Goal: Download file/media

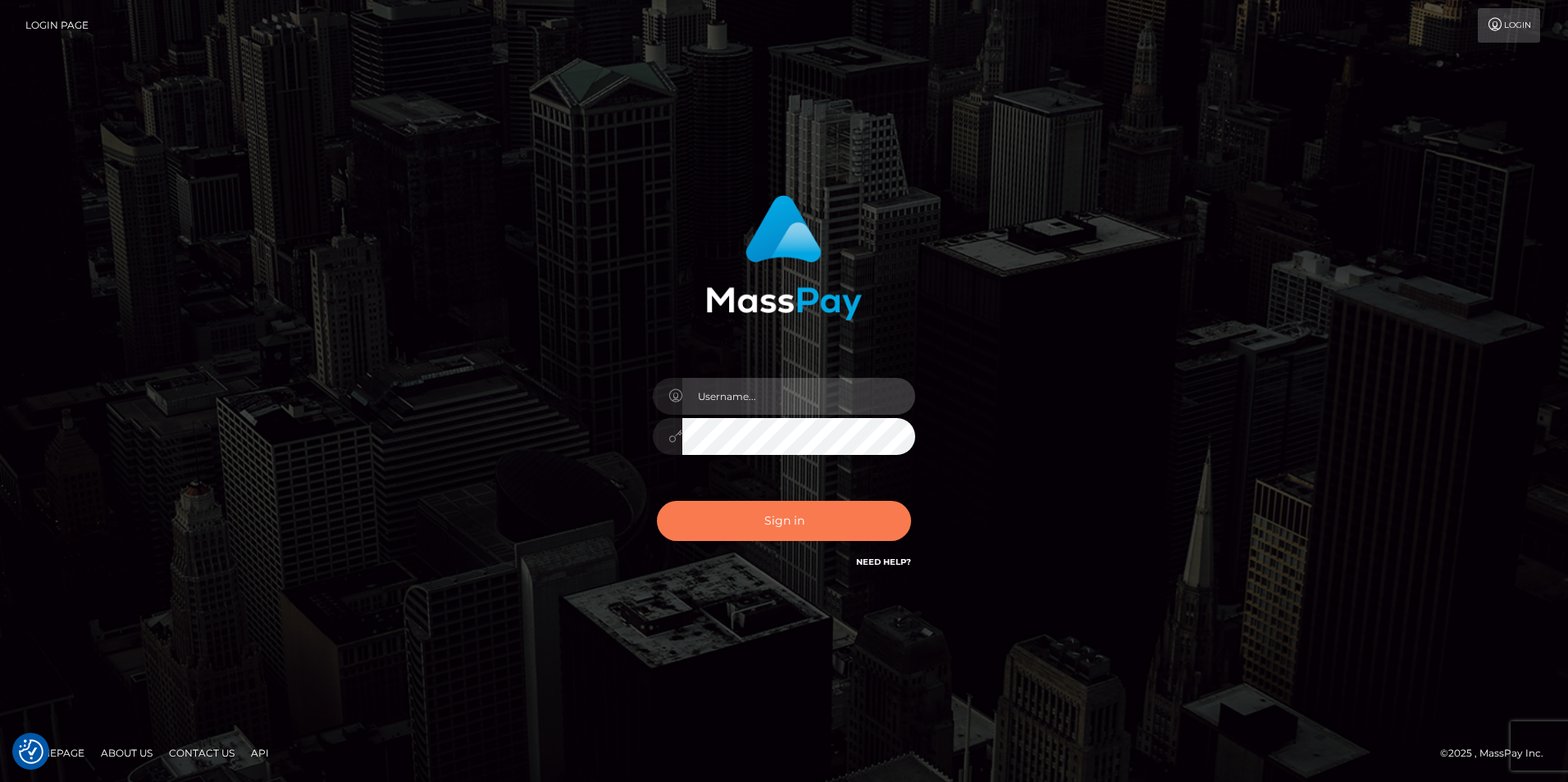
type input "Simone Hayward"
drag, startPoint x: 871, startPoint y: 525, endPoint x: 974, endPoint y: 525, distance: 103.0
click at [870, 525] on button "Sign in" at bounding box center [784, 522] width 254 height 40
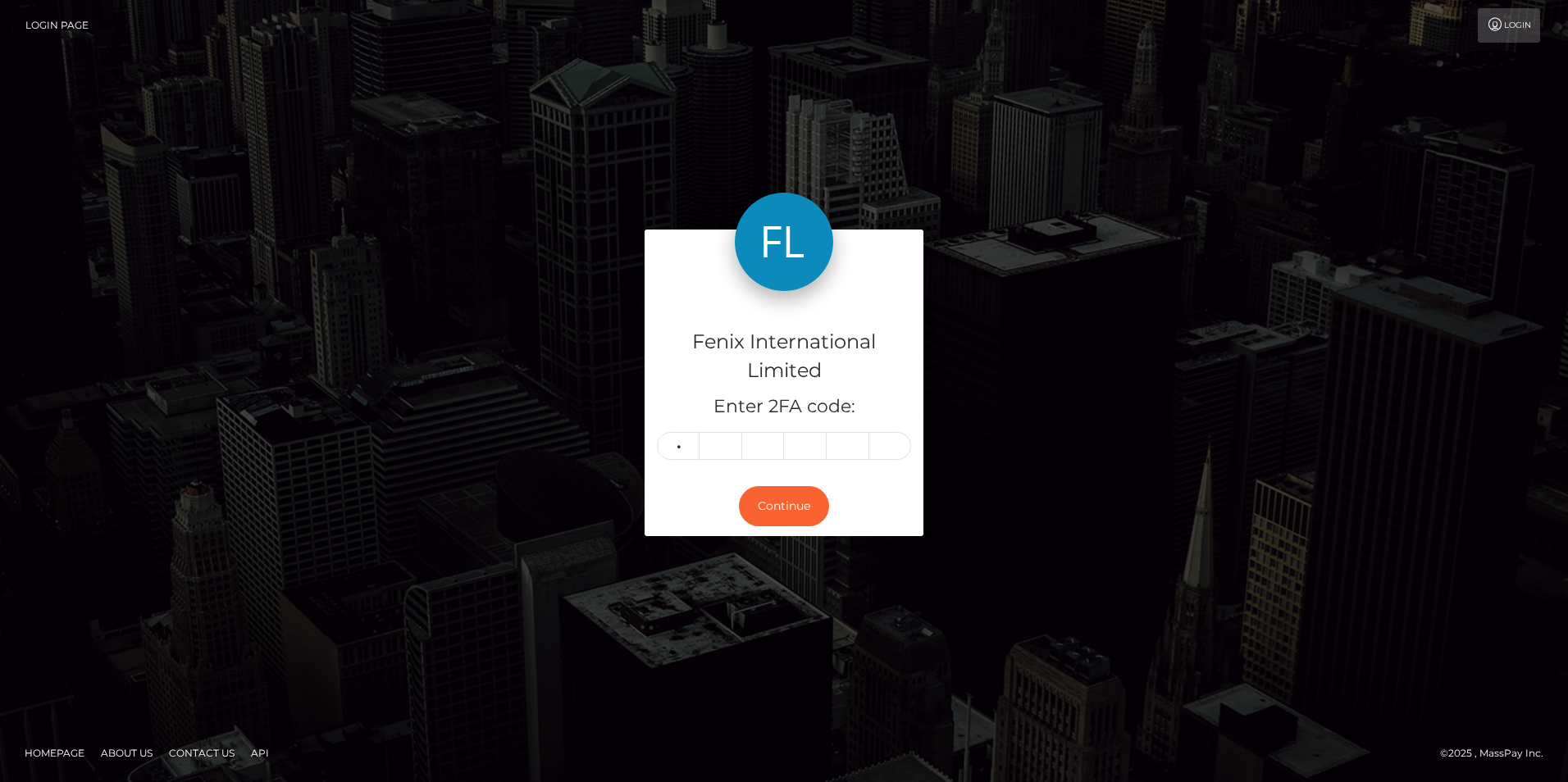
type input "0"
type input "7"
type input "4"
type input "9"
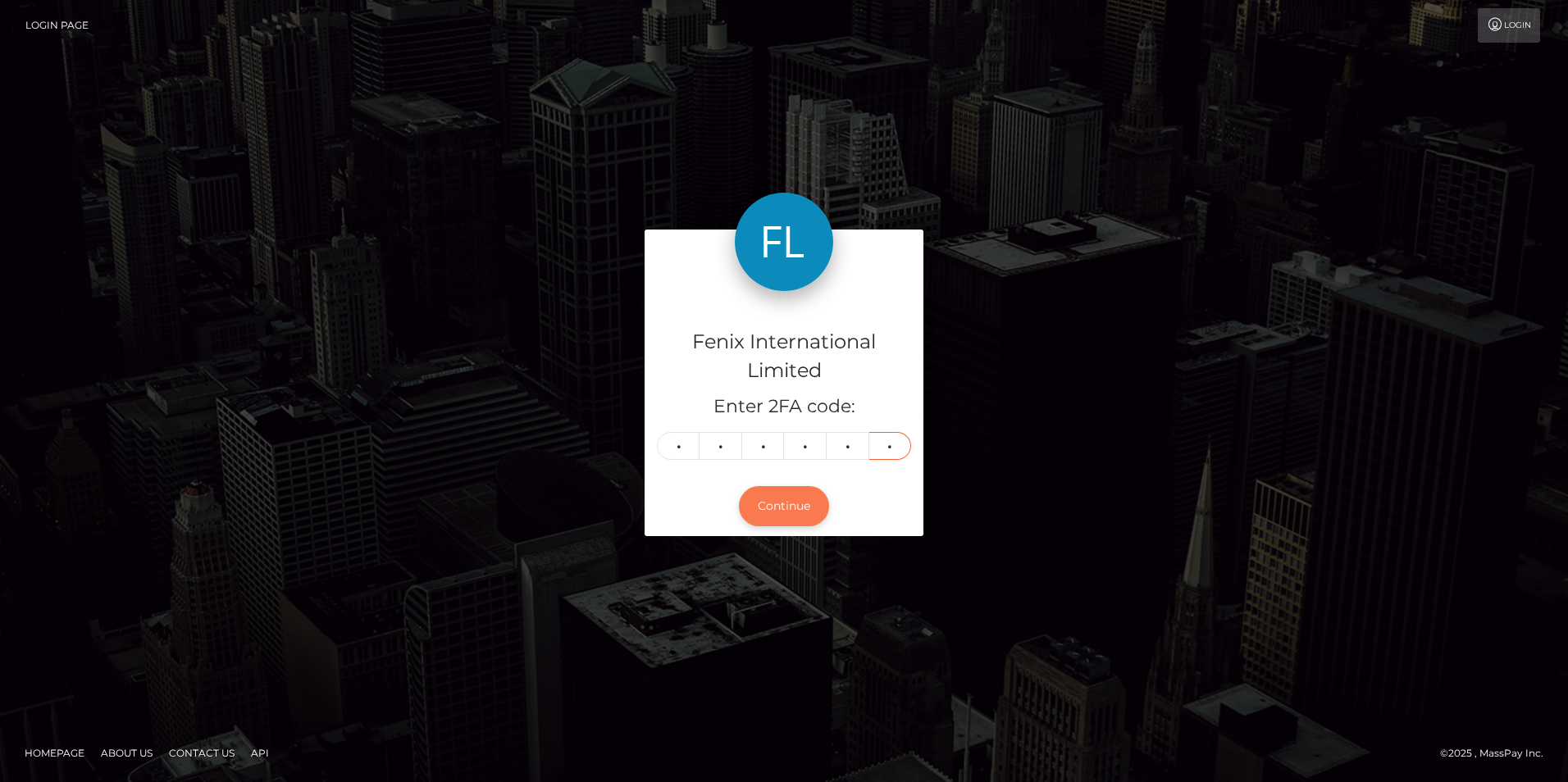
type input "9"
click at [759, 510] on button "Continue" at bounding box center [784, 507] width 90 height 40
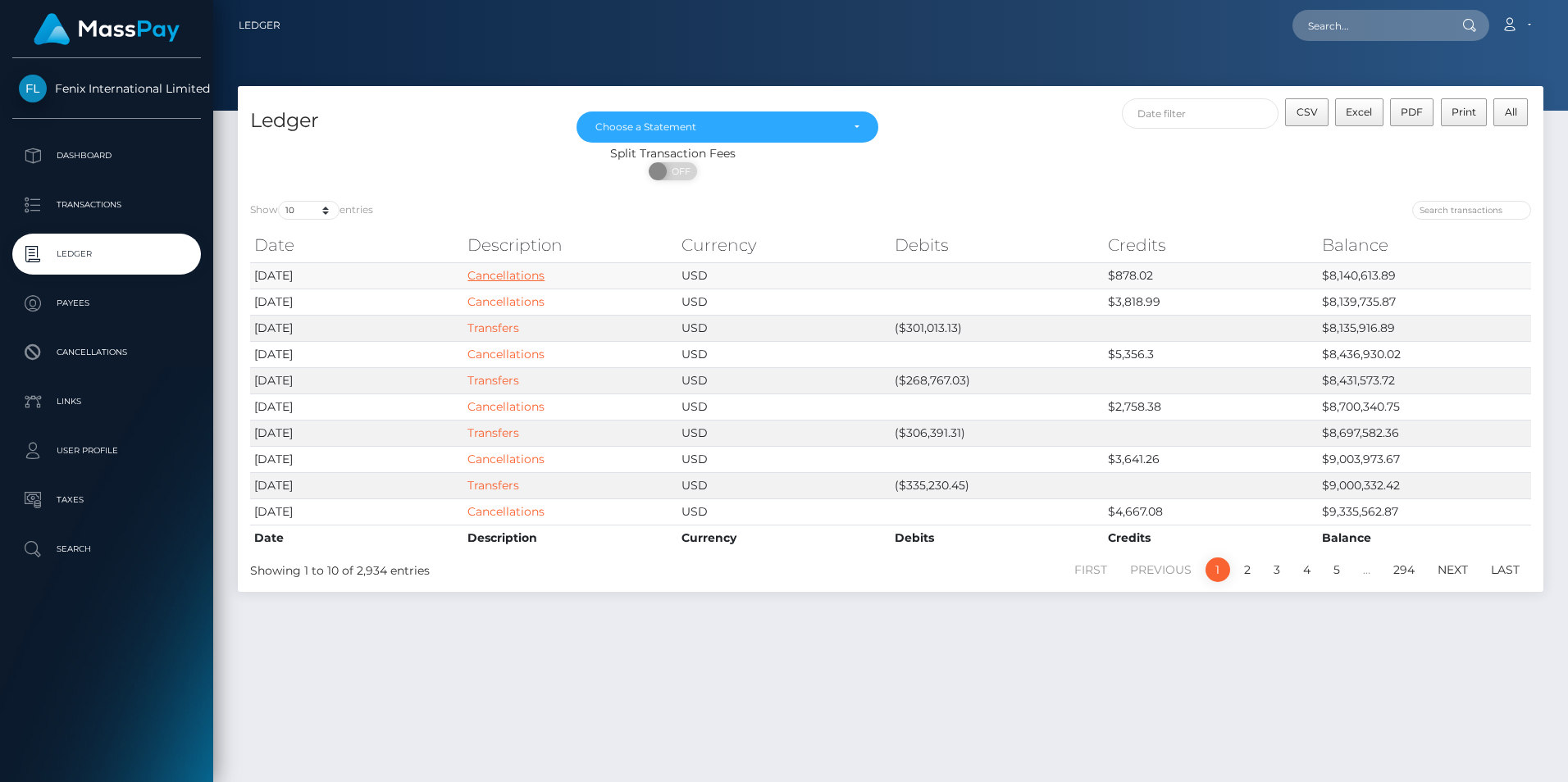
scroll to position [42, 0]
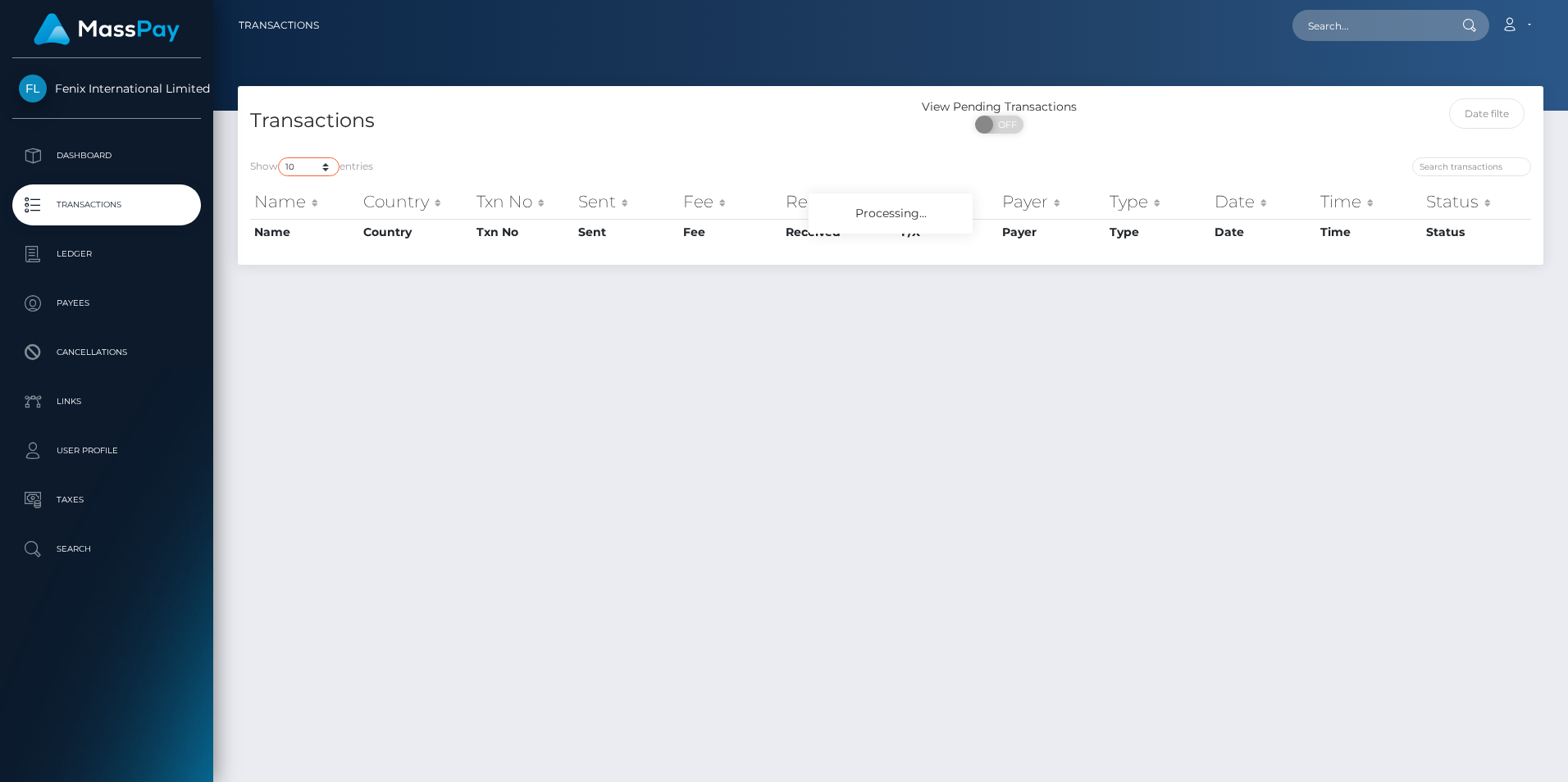
click at [314, 165] on select "10 25 50 100 250 500 1,000 3,500" at bounding box center [308, 167] width 62 height 19
select select "3500"
click at [280, 157] on select "10 25 50 100 250 500 1,000 3,500" at bounding box center [308, 167] width 62 height 19
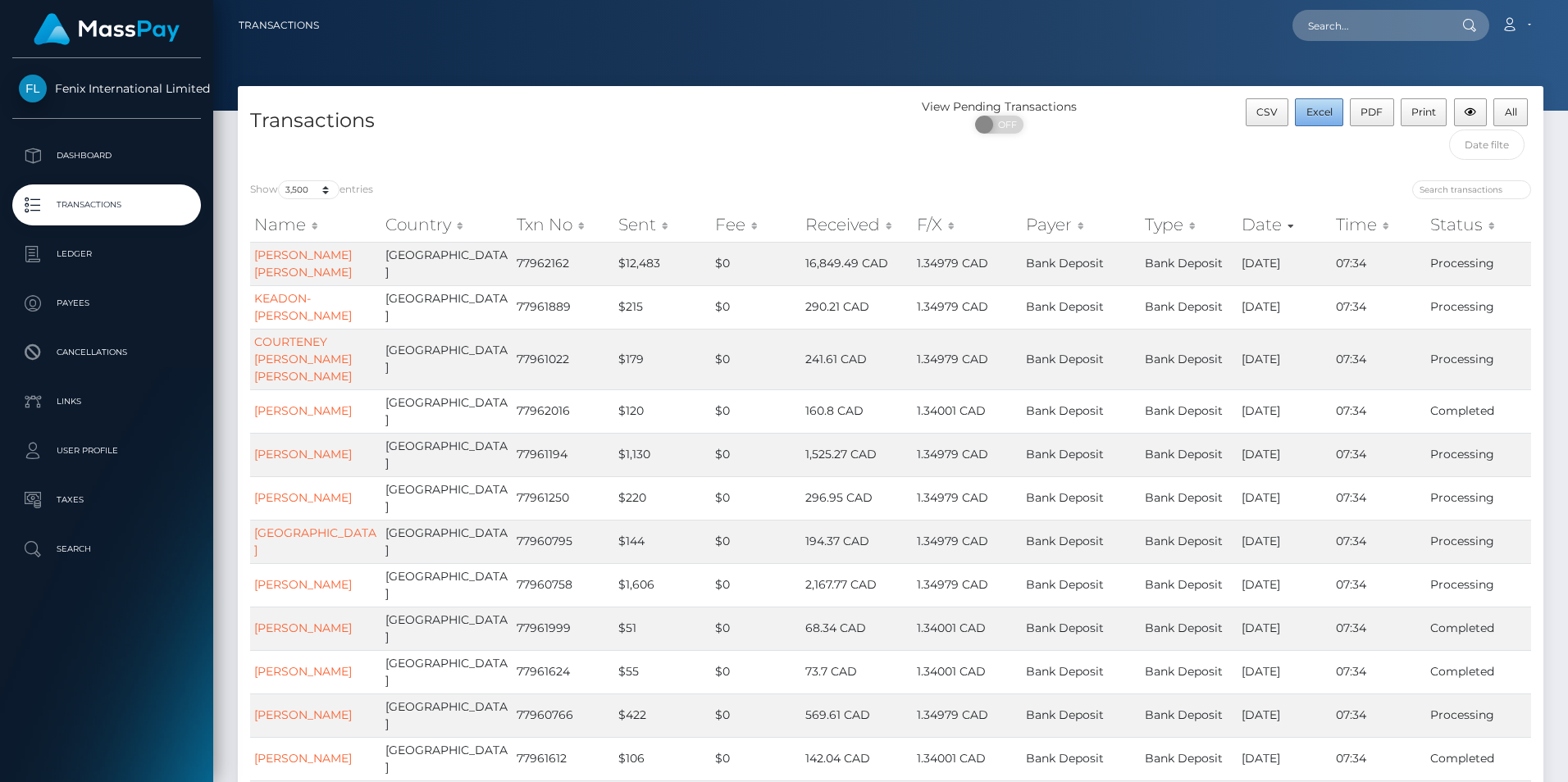
click at [1323, 114] on span "Excel" at bounding box center [1320, 111] width 27 height 12
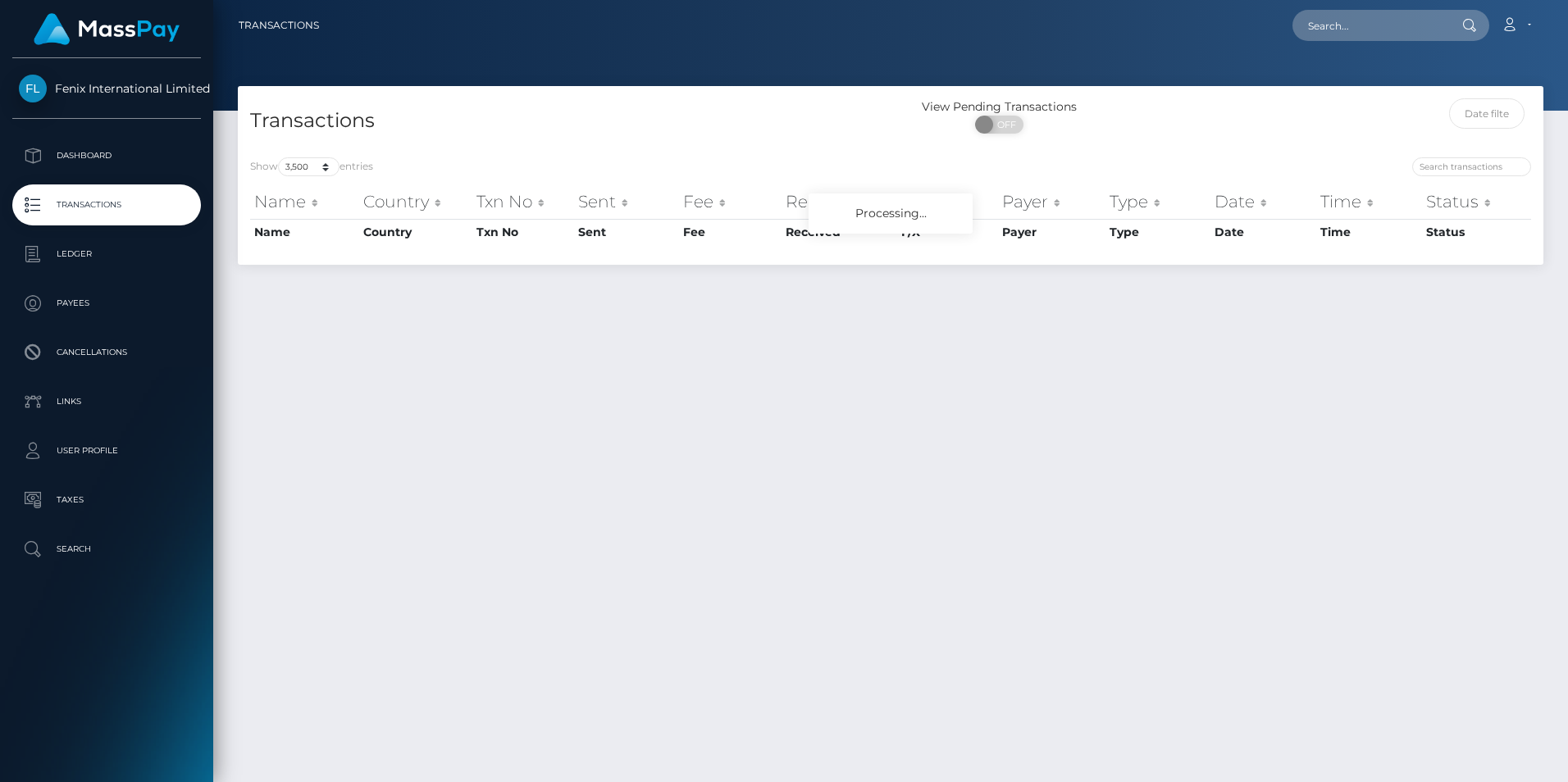
select select "3500"
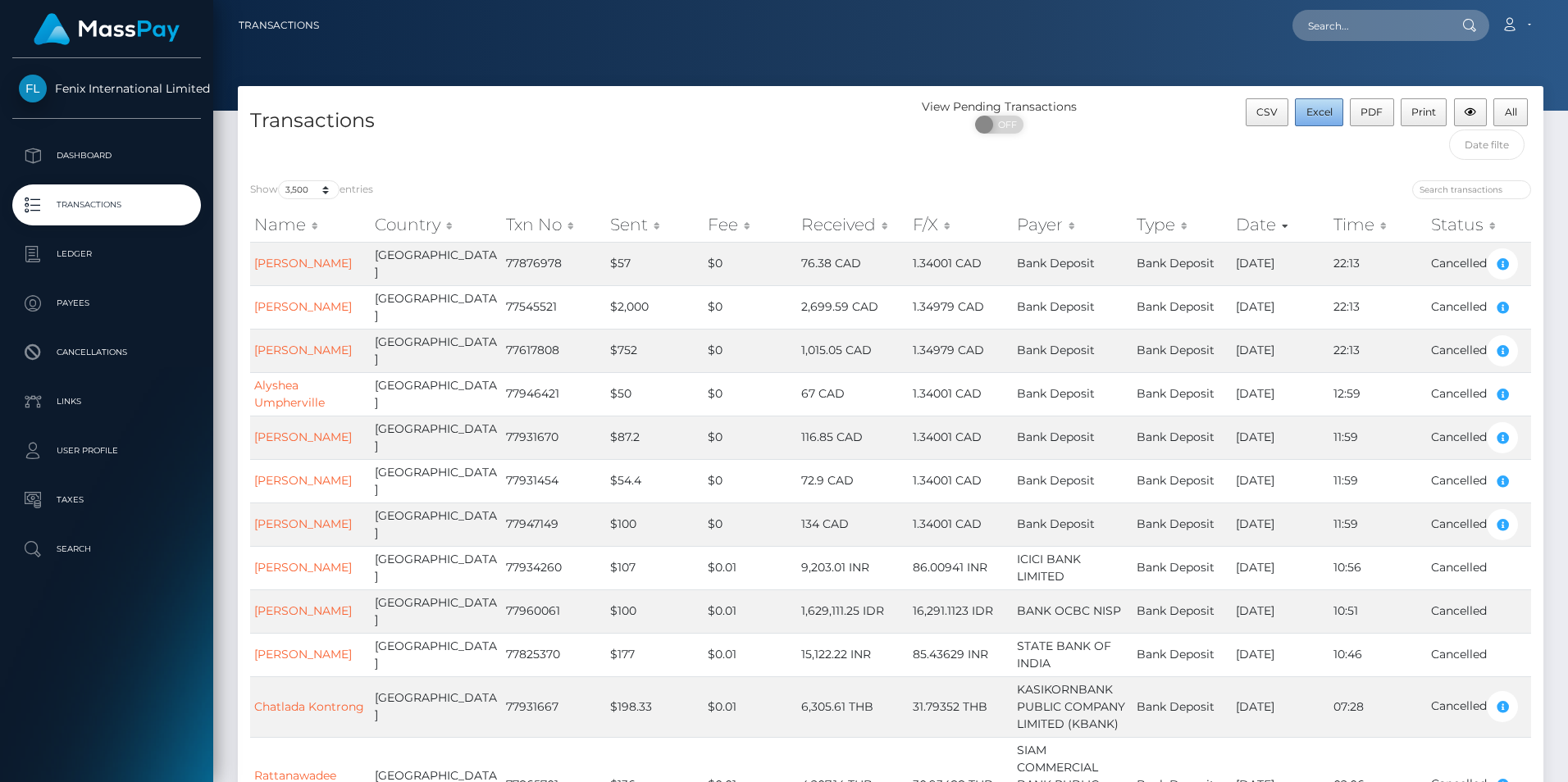
click at [1322, 107] on span "Excel" at bounding box center [1320, 111] width 27 height 12
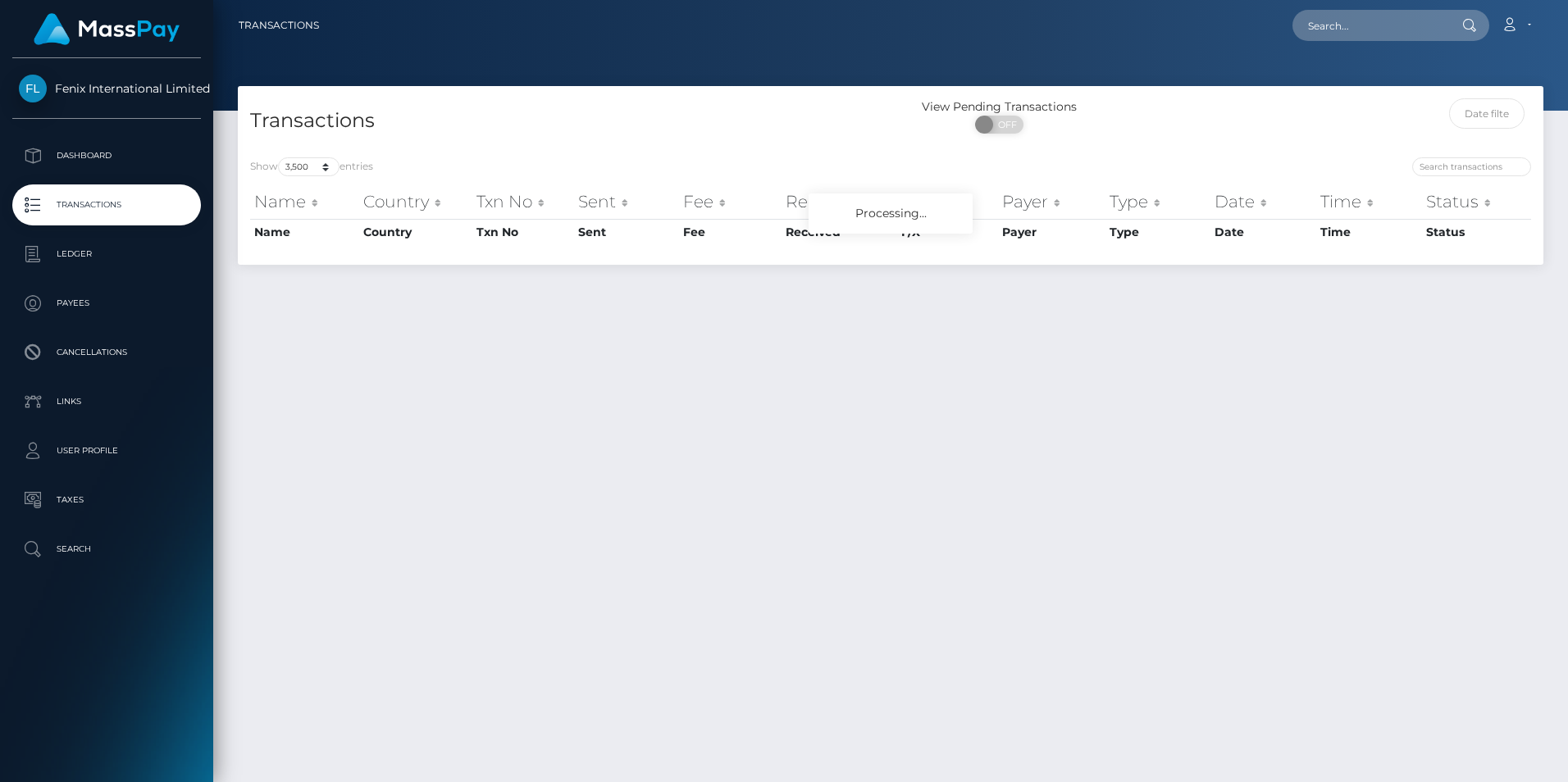
select select "3500"
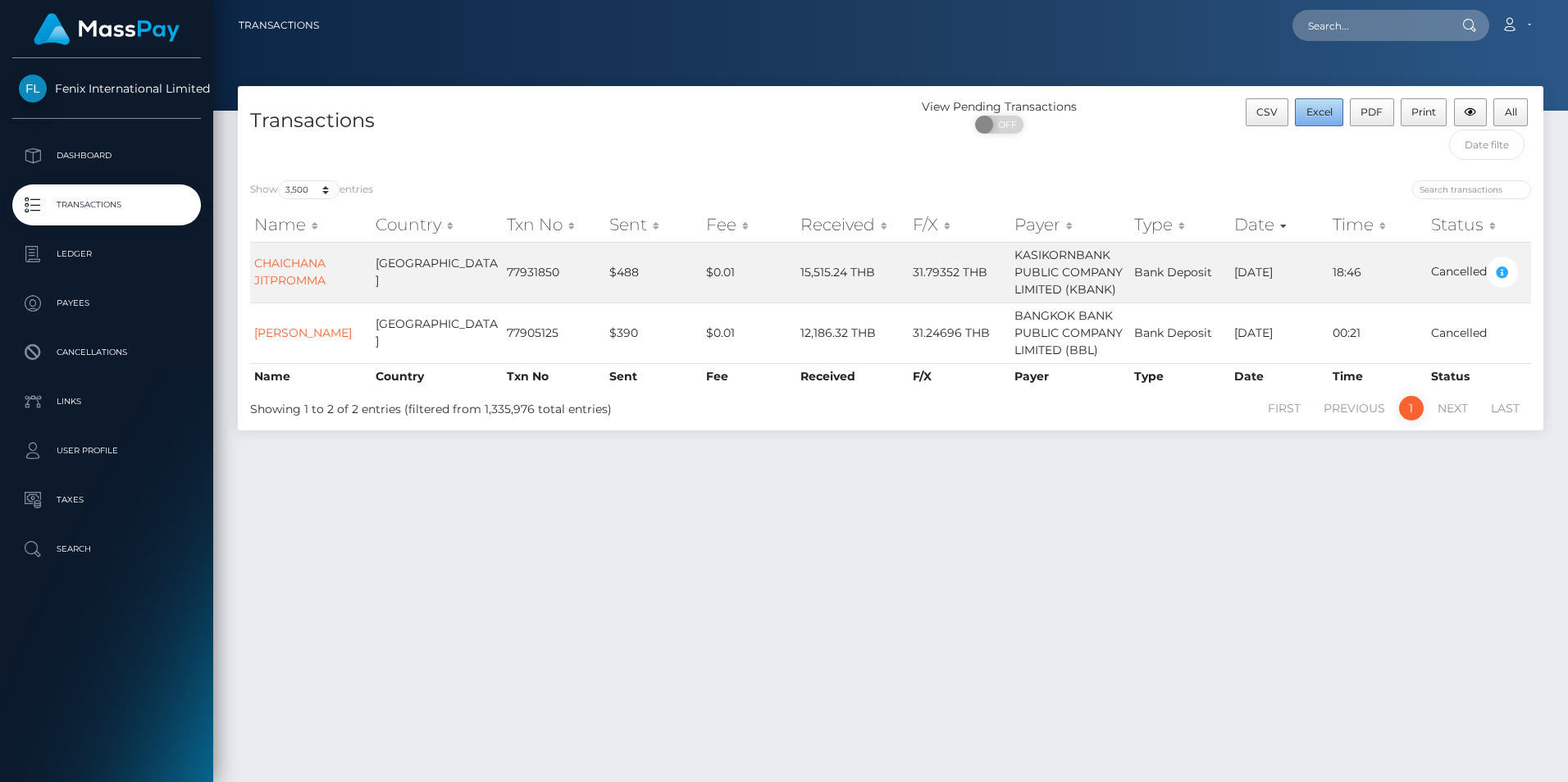
click at [1320, 109] on span "Excel" at bounding box center [1320, 111] width 27 height 12
